Goal: Task Accomplishment & Management: Use online tool/utility

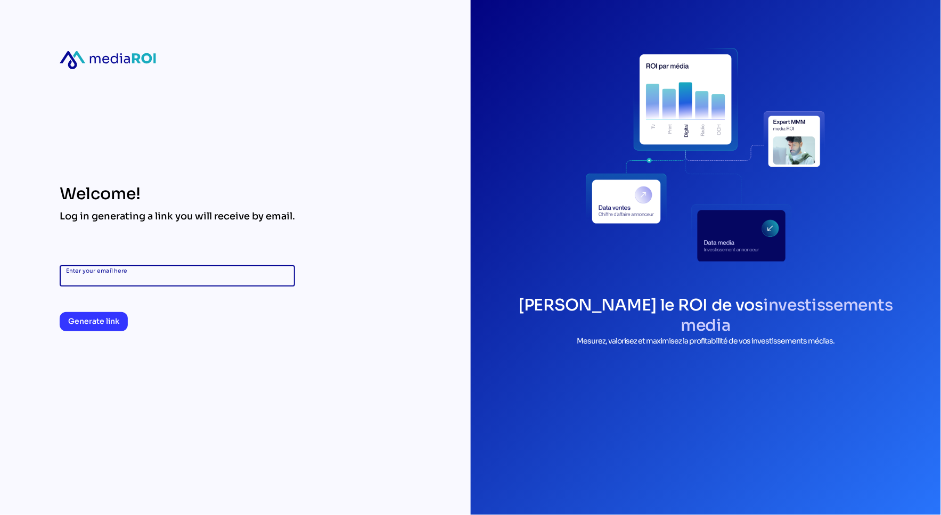
click at [203, 278] on input "Enter your email here" at bounding box center [177, 275] width 223 height 21
type input "**********"
click at [98, 324] on span "Generate link" at bounding box center [93, 321] width 51 height 13
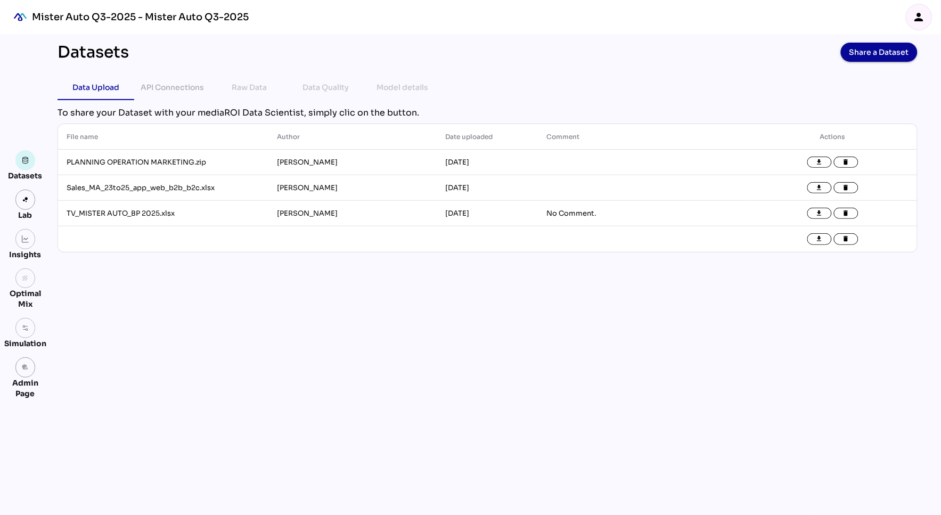
click at [337, 303] on div "Datasets Share a Dataset Data Upload API Connections Raw Data Data Quality Mode…" at bounding box center [487, 274] width 877 height 481
click at [925, 18] on div "person" at bounding box center [919, 17] width 26 height 26
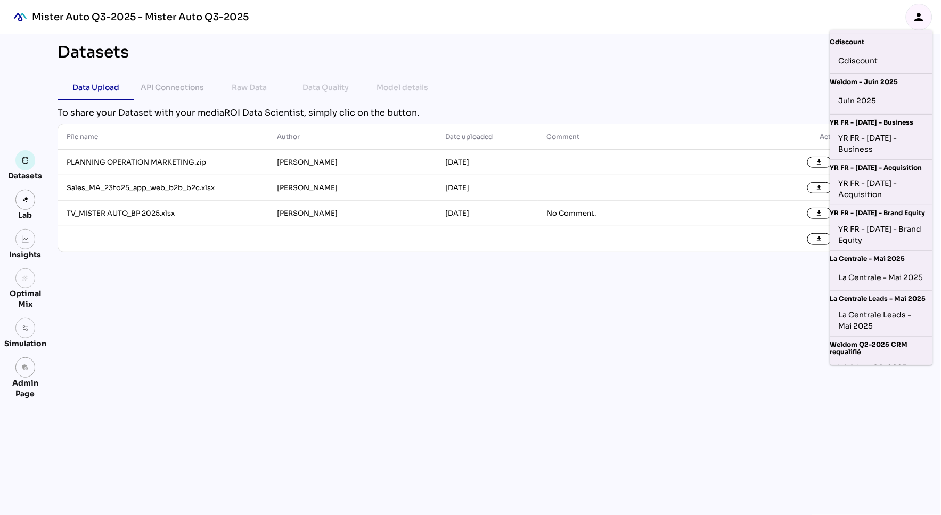
scroll to position [61, 0]
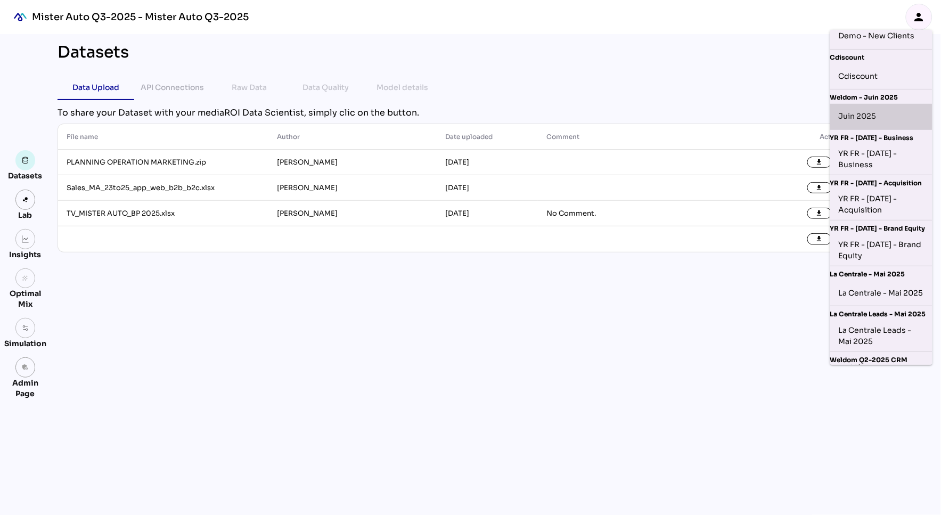
click at [869, 117] on div "Juin 2025" at bounding box center [880, 116] width 85 height 17
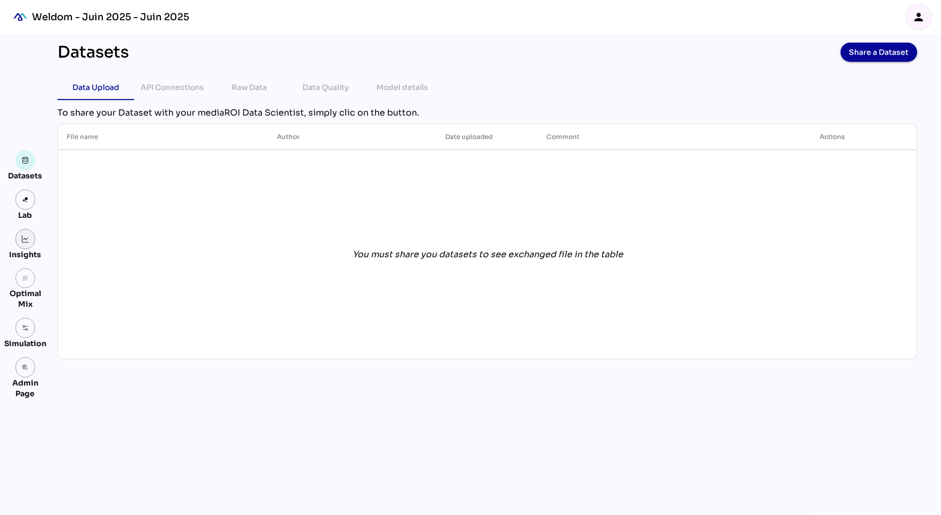
click at [25, 244] on link at bounding box center [25, 239] width 20 height 20
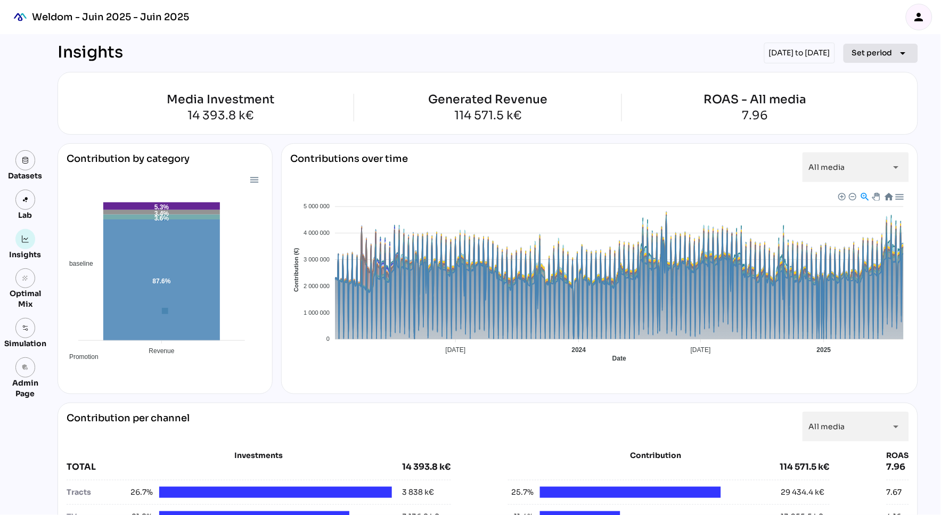
click at [882, 59] on span "Set period arrow_drop_down" at bounding box center [880, 53] width 57 height 15
click at [870, 151] on div "Quarter" at bounding box center [864, 152] width 50 height 9
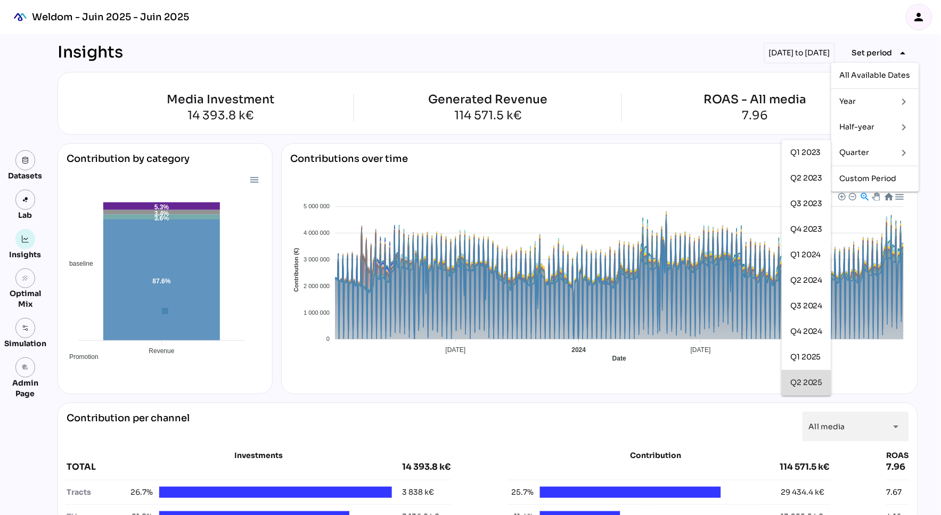
click at [811, 379] on div "Q2 2025" at bounding box center [806, 382] width 32 height 9
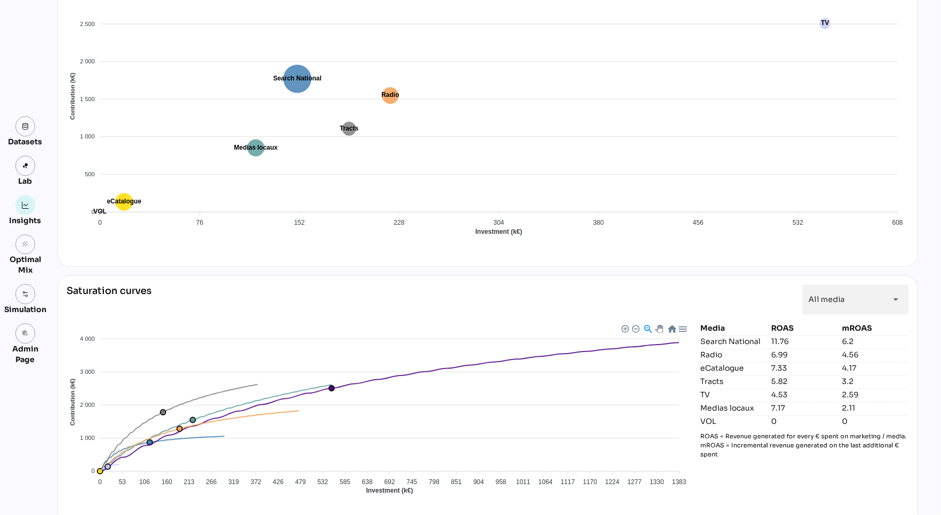
scroll to position [757, 0]
